Goal: Information Seeking & Learning: Learn about a topic

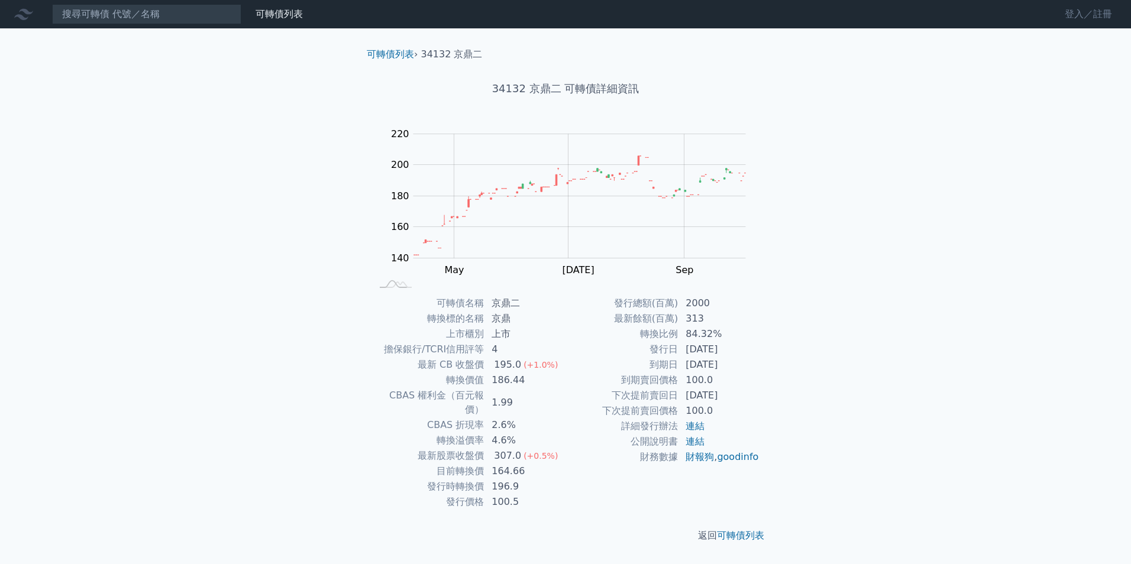
click at [1067, 15] on link "登入／註冊" at bounding box center [1089, 14] width 66 height 19
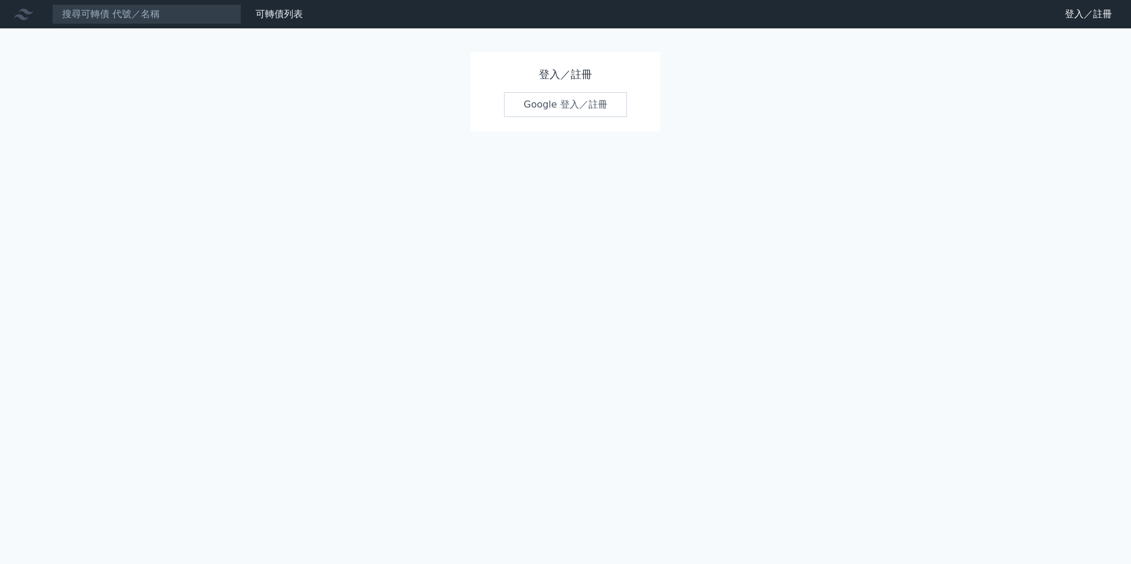
click at [537, 104] on link "Google 登入／註冊" at bounding box center [565, 104] width 123 height 25
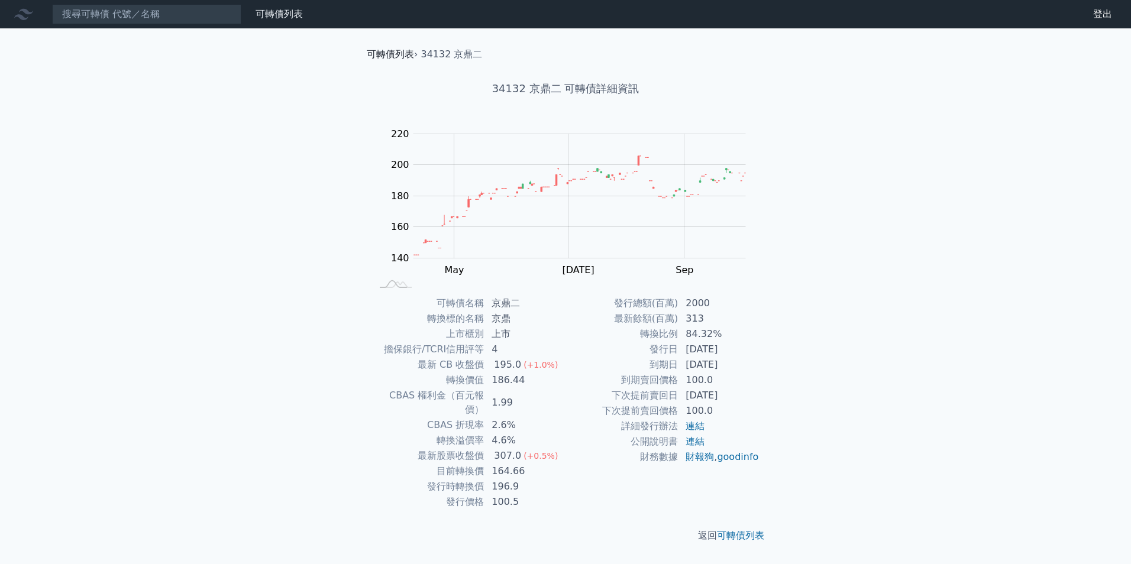
click at [372, 51] on link "可轉債列表" at bounding box center [390, 54] width 47 height 11
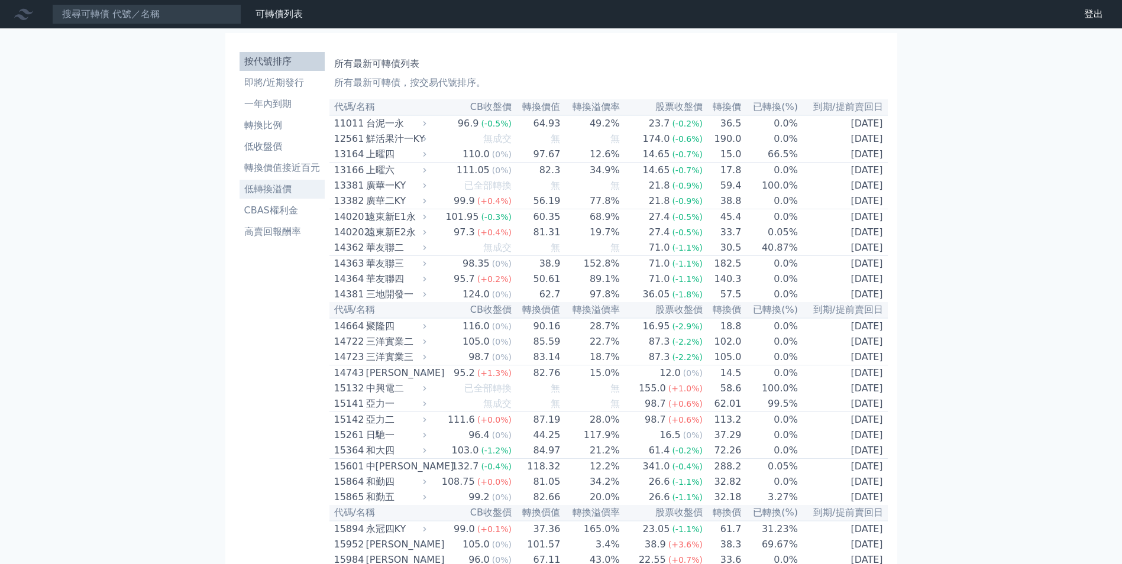
click at [291, 188] on li "低轉換溢價" at bounding box center [282, 189] width 85 height 14
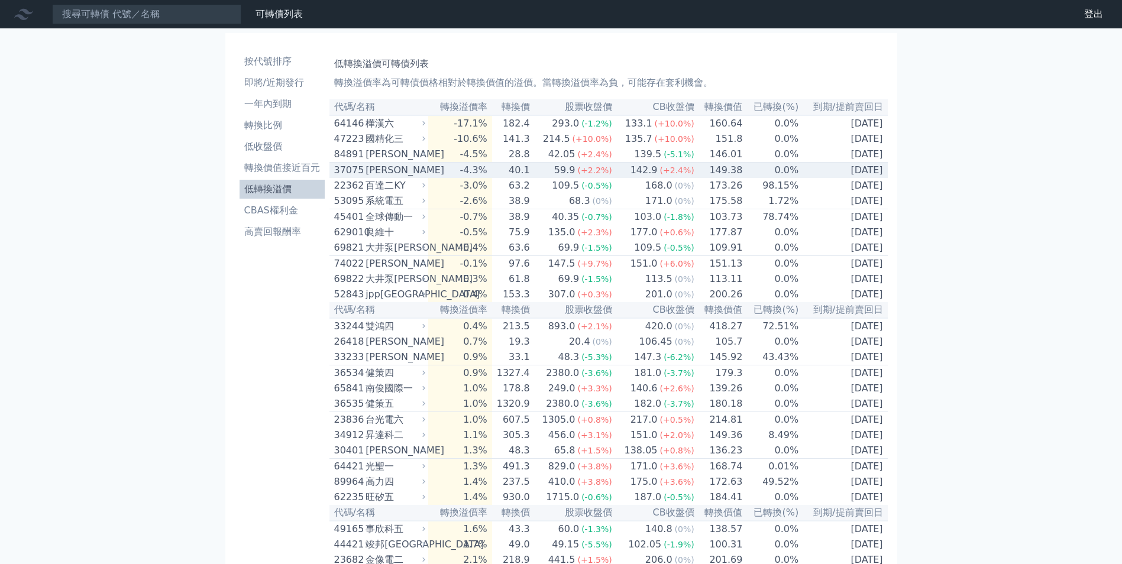
click at [449, 179] on td "-4.3%" at bounding box center [459, 171] width 63 height 16
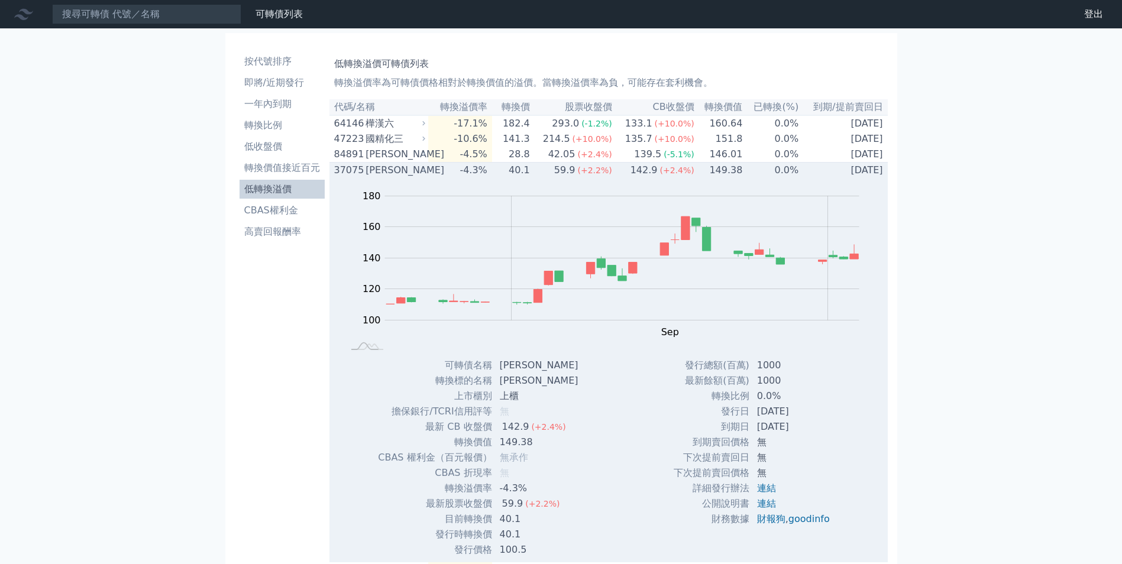
click at [422, 178] on div "[PERSON_NAME]" at bounding box center [394, 170] width 57 height 14
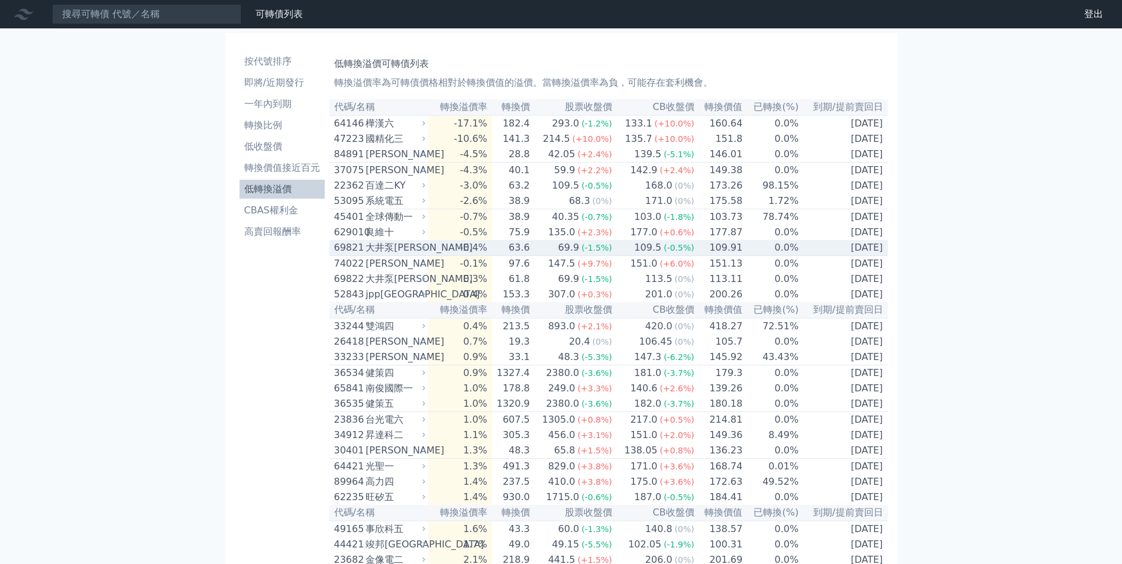
click at [403, 255] on div "大井泵[PERSON_NAME]" at bounding box center [394, 248] width 57 height 14
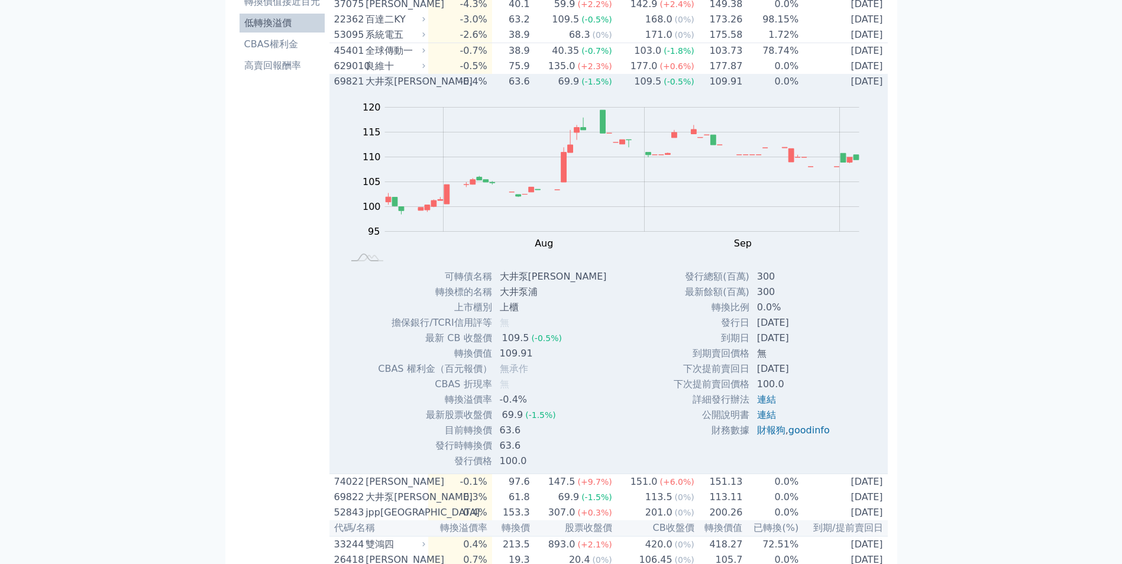
scroll to position [178, 0]
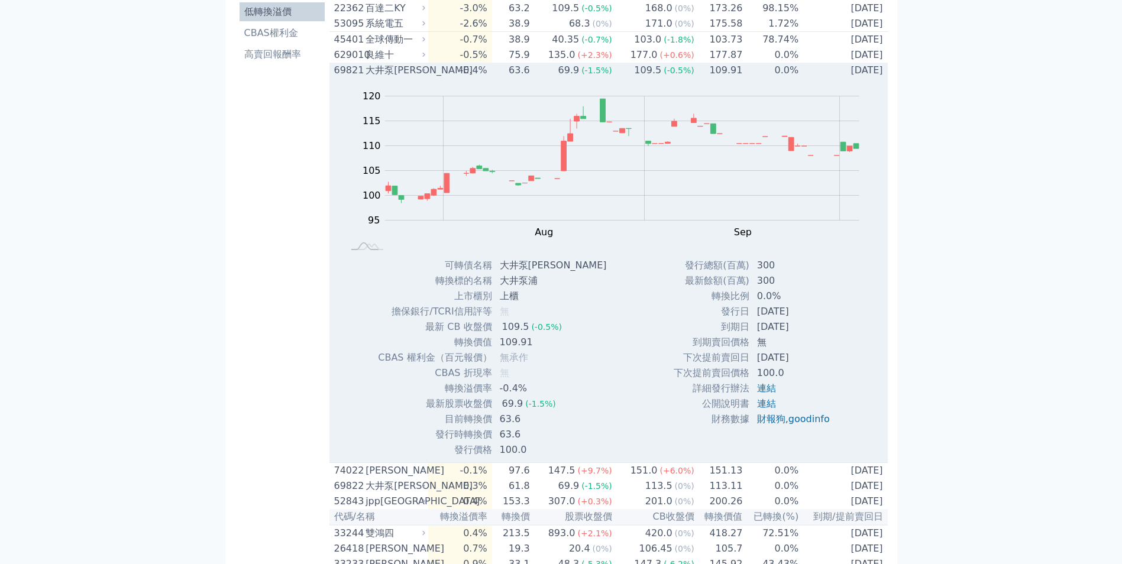
click at [420, 78] on div "大井泵[PERSON_NAME]" at bounding box center [394, 70] width 57 height 14
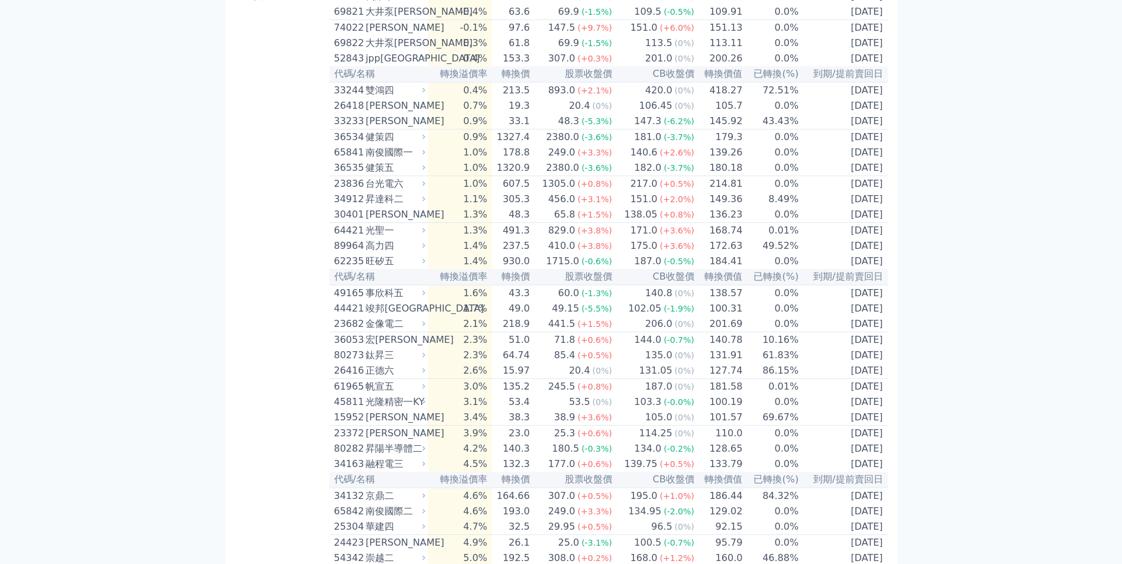
scroll to position [237, 0]
click at [492, 425] on td "3.4%" at bounding box center [459, 417] width 63 height 16
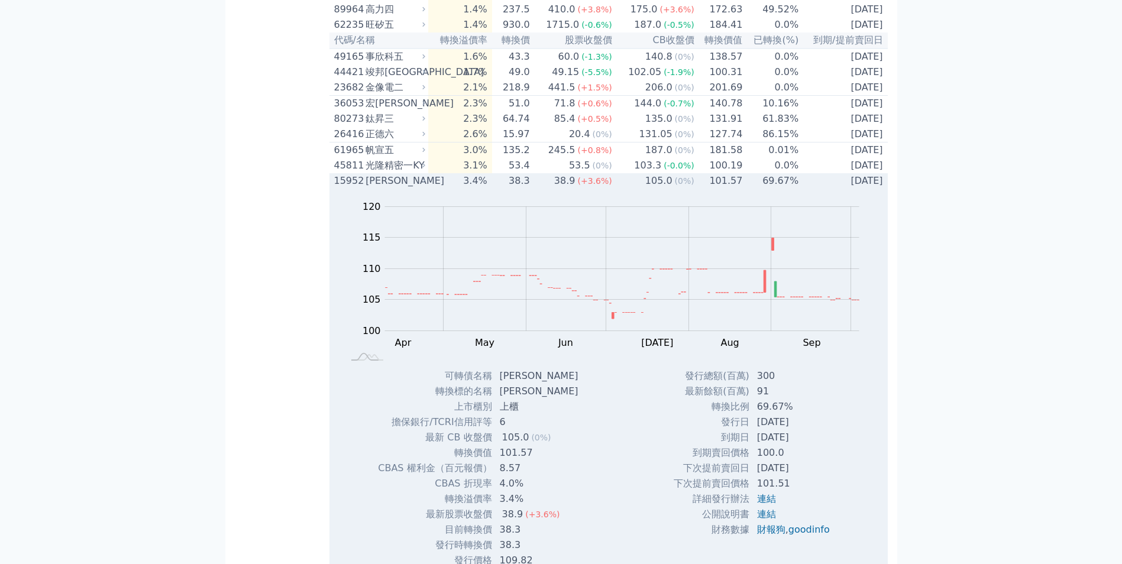
scroll to position [473, 0]
click at [483, 188] on td "3.4%" at bounding box center [459, 180] width 63 height 15
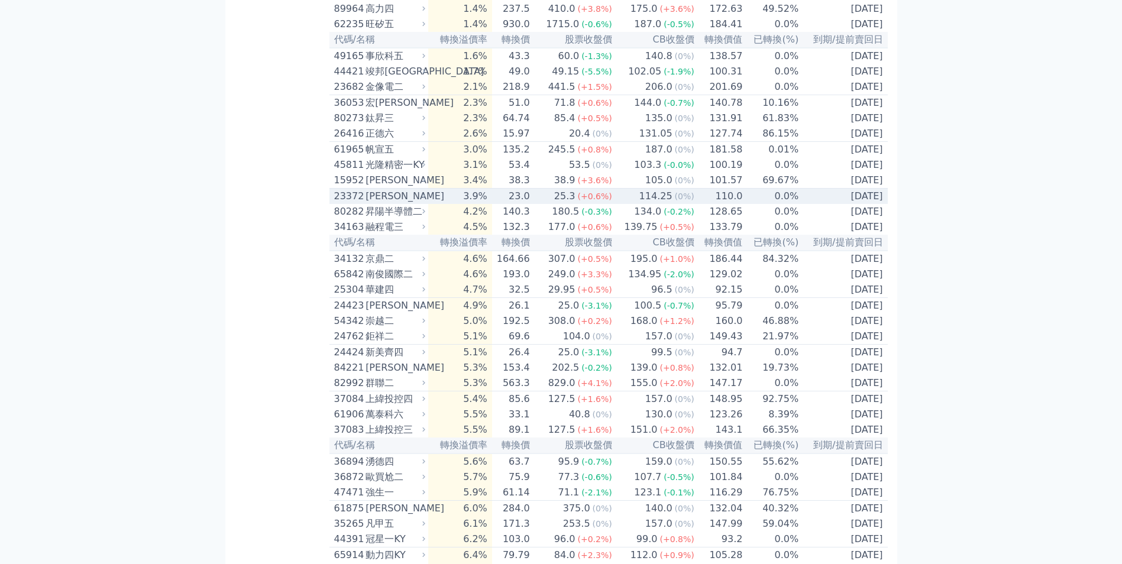
click at [413, 204] on div "[PERSON_NAME]" at bounding box center [394, 196] width 57 height 14
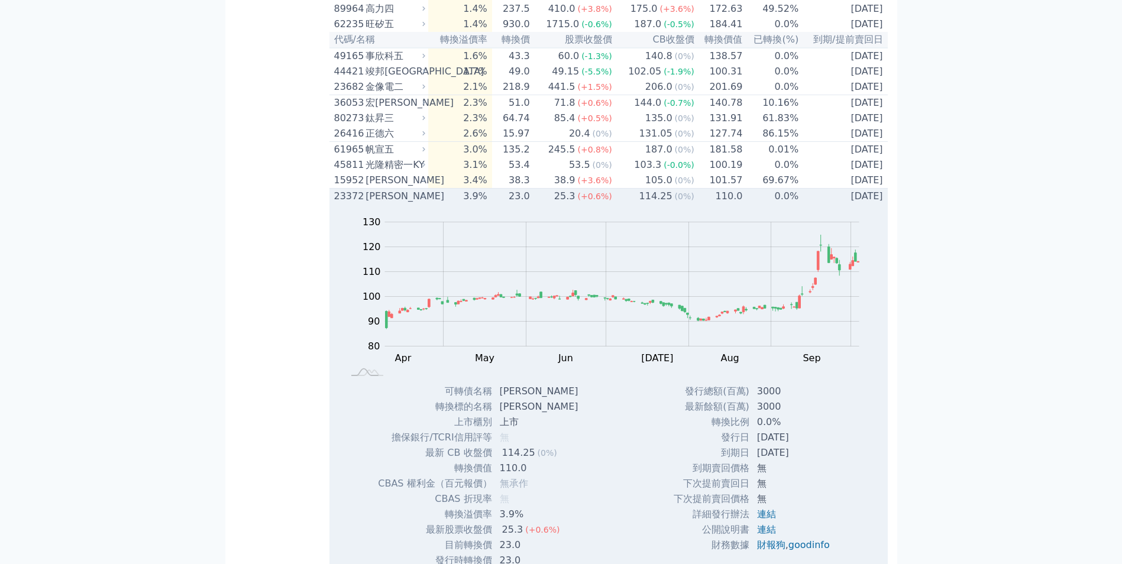
click at [413, 204] on div "[PERSON_NAME]" at bounding box center [394, 196] width 57 height 14
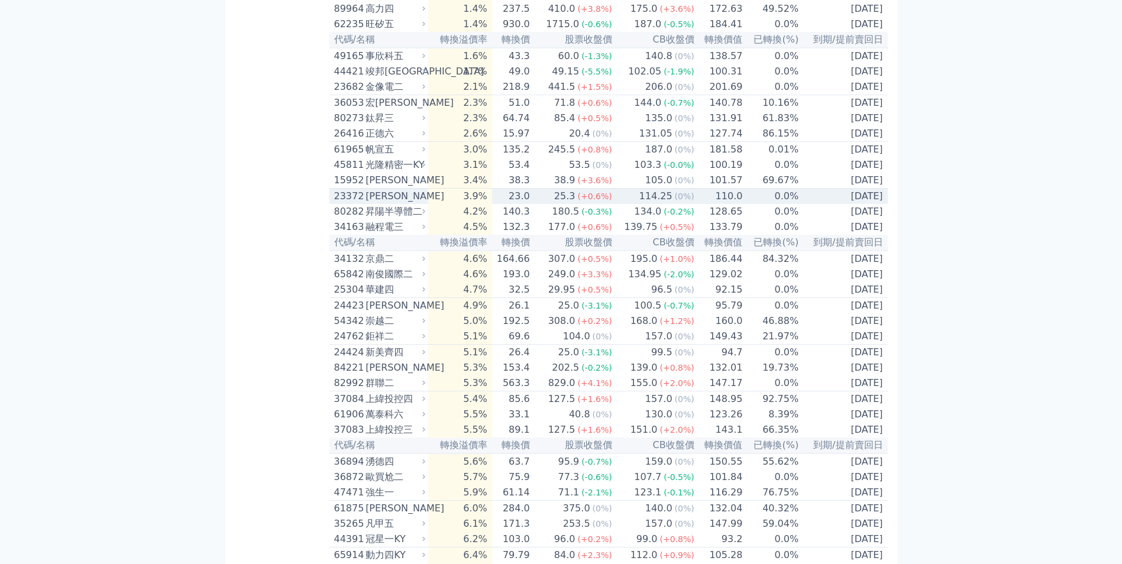
click at [413, 204] on div "[PERSON_NAME]" at bounding box center [394, 196] width 57 height 14
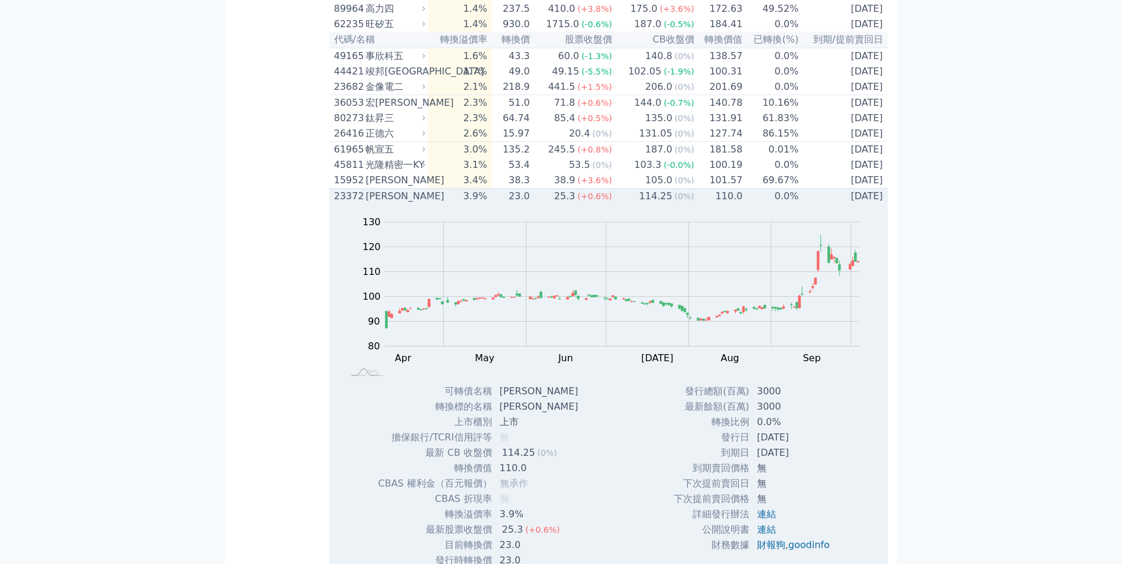
click at [413, 204] on div "[PERSON_NAME]" at bounding box center [394, 196] width 57 height 14
click at [412, 204] on div "[PERSON_NAME]" at bounding box center [394, 196] width 57 height 14
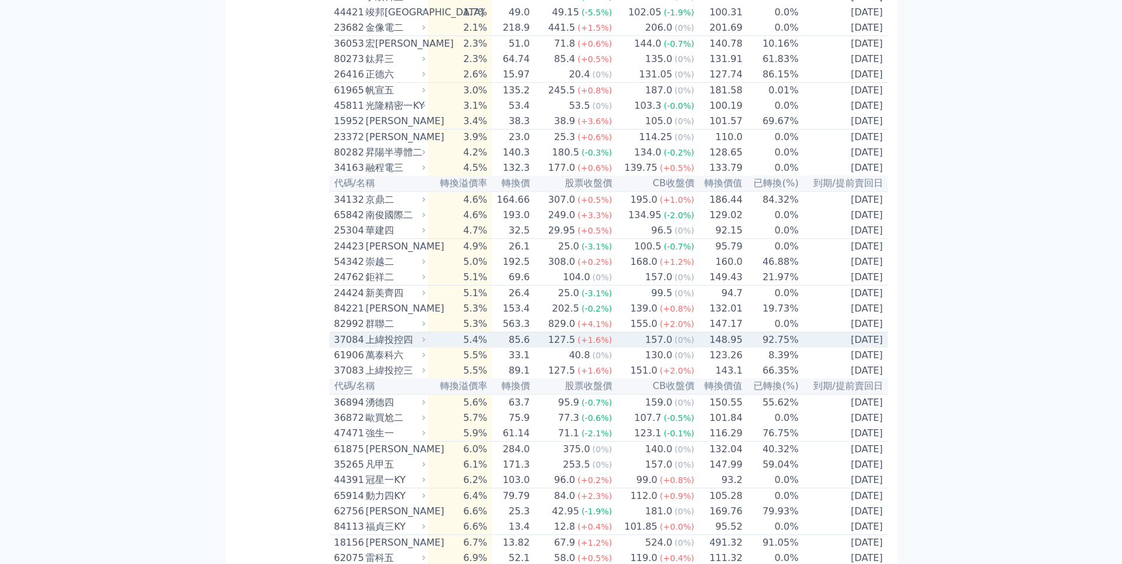
scroll to position [828, 0]
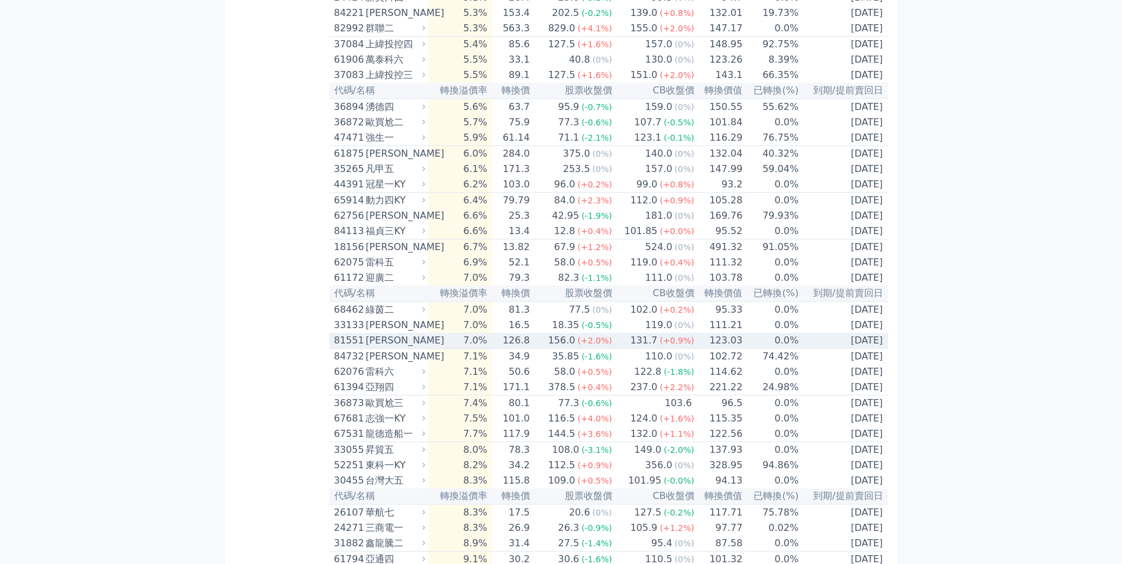
click at [492, 349] on td "7.0%" at bounding box center [459, 341] width 63 height 16
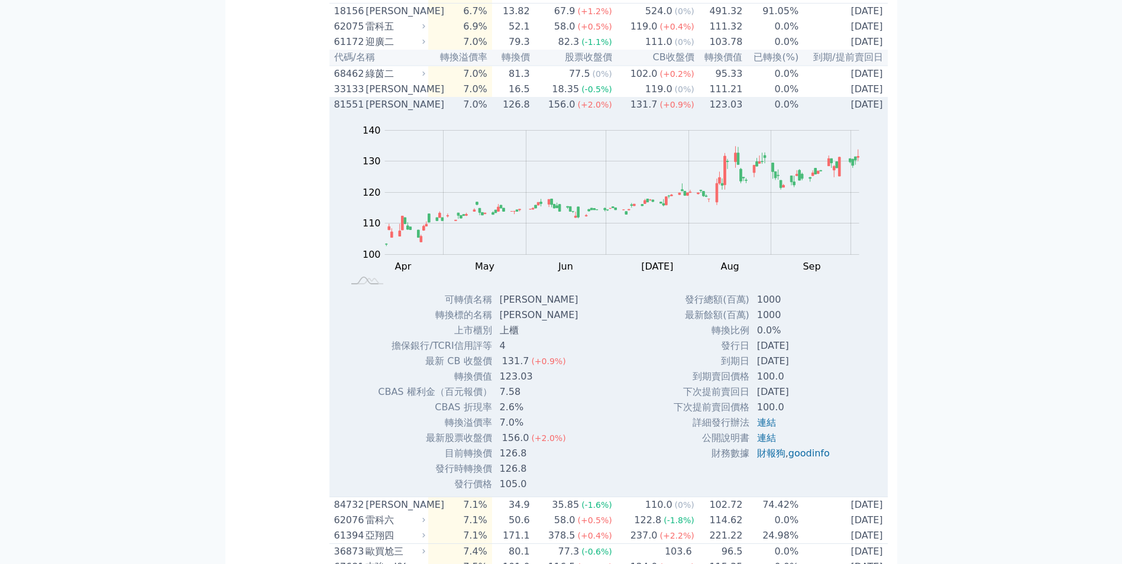
scroll to position [1065, 0]
click at [422, 111] on div "[PERSON_NAME]" at bounding box center [394, 104] width 57 height 14
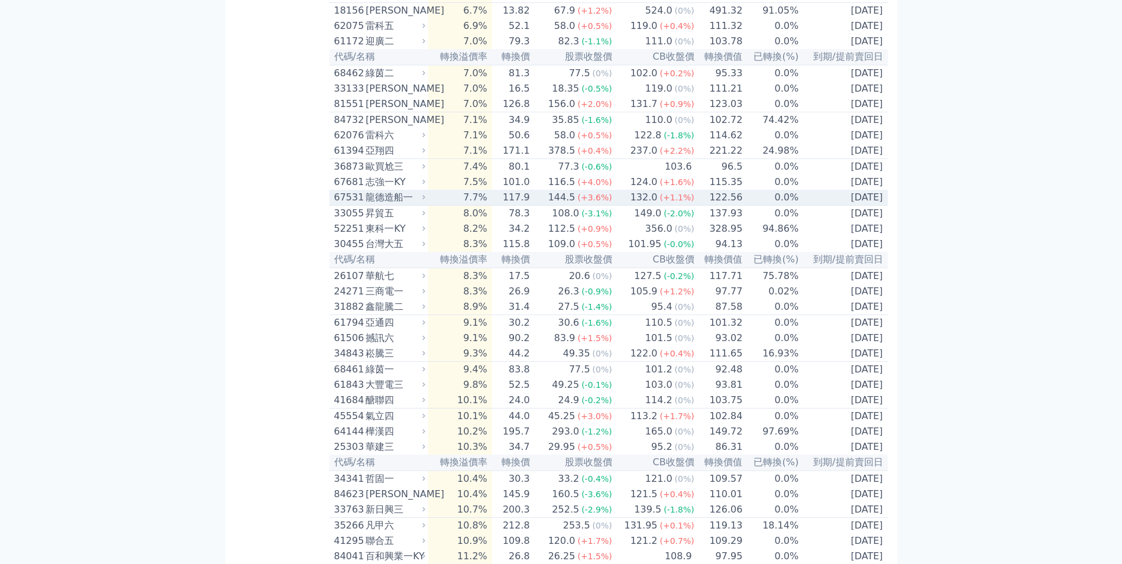
click at [470, 206] on td "7.7%" at bounding box center [459, 198] width 63 height 16
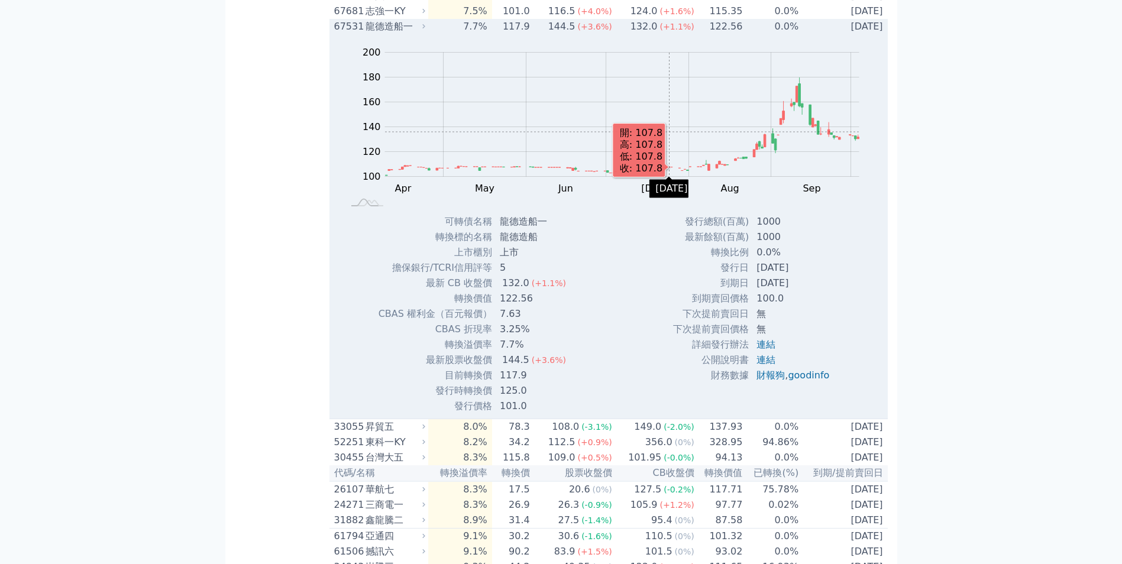
scroll to position [1243, 0]
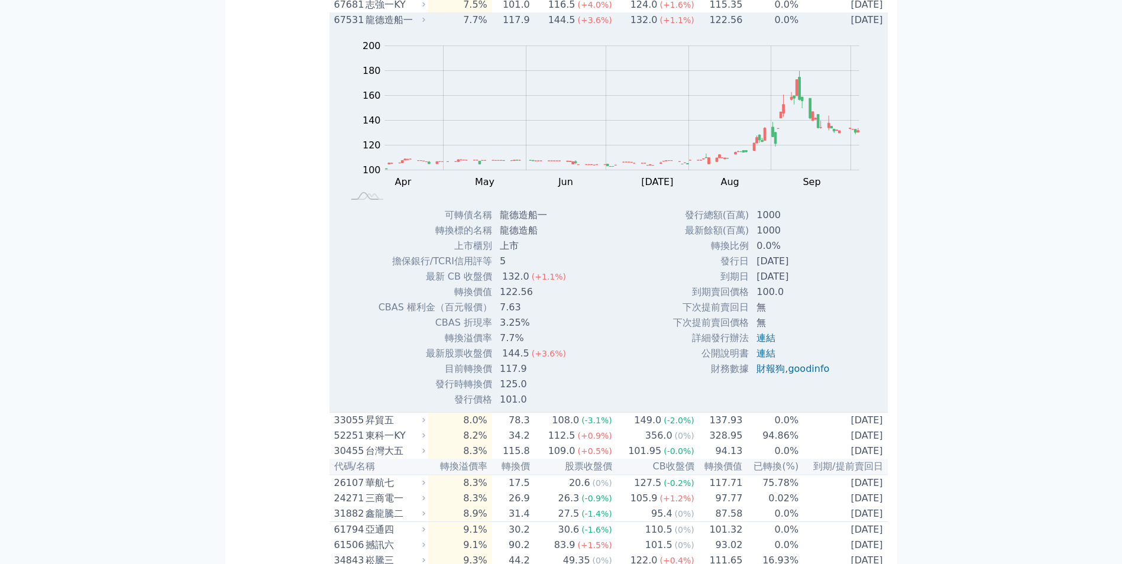
click at [412, 27] on div "龍德造船一" at bounding box center [394, 20] width 57 height 14
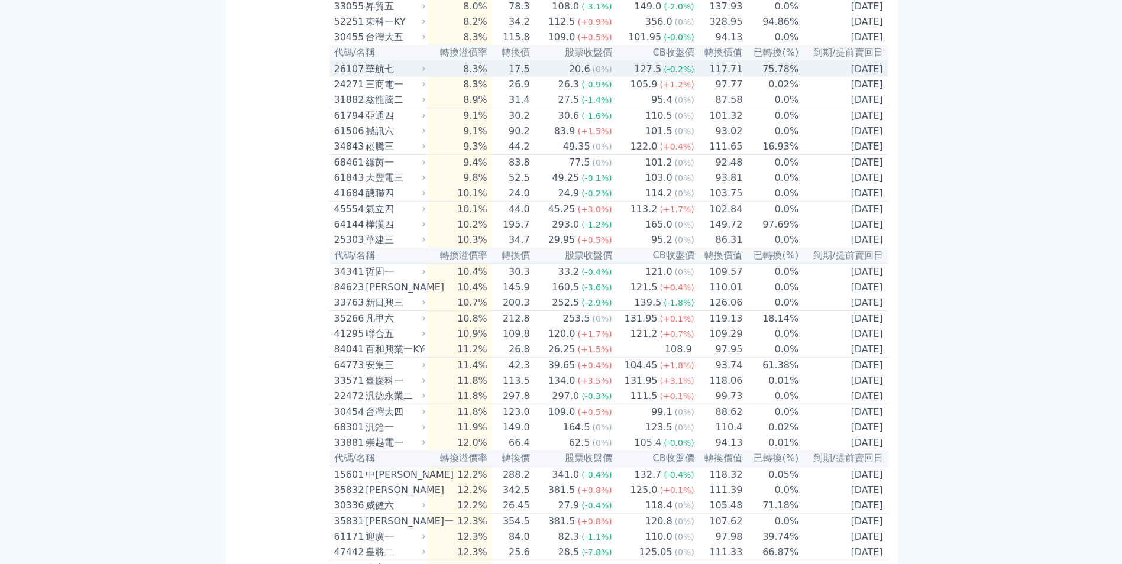
scroll to position [1302, 0]
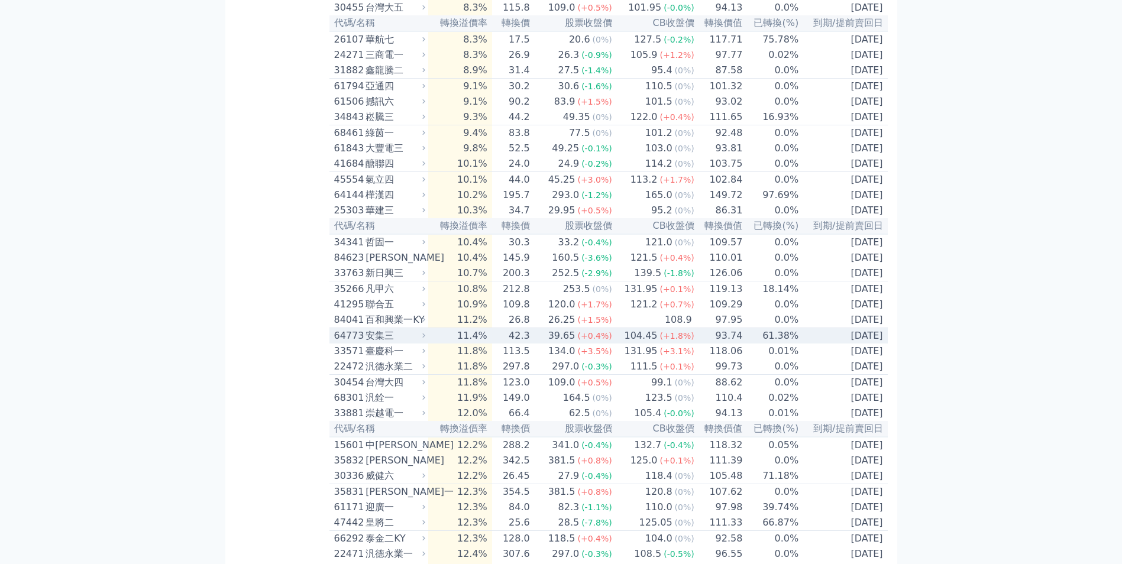
click at [399, 343] on div "安集三" at bounding box center [394, 336] width 57 height 14
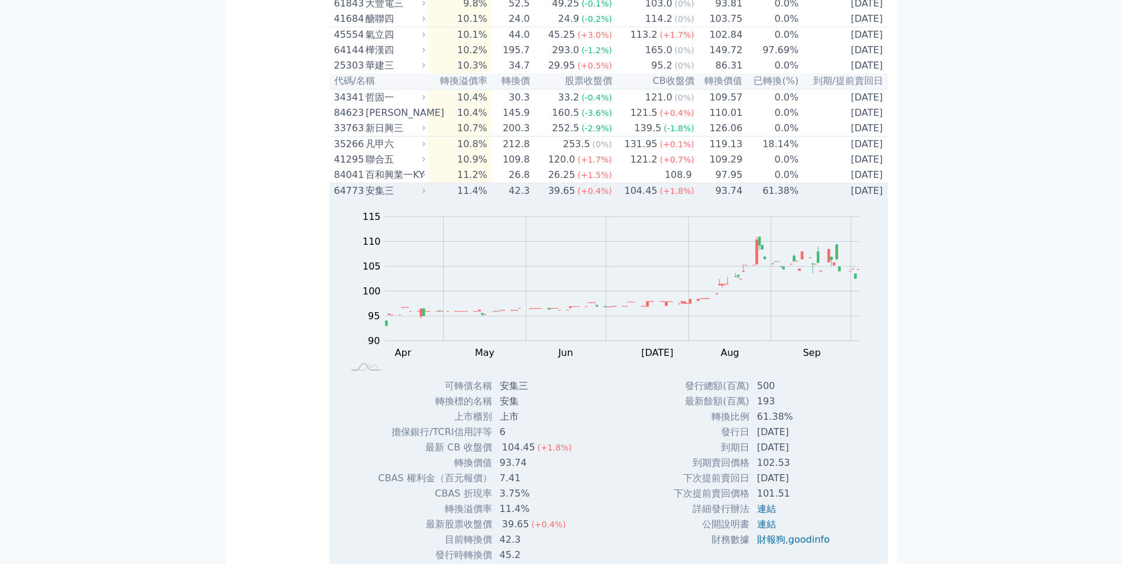
scroll to position [1479, 0]
